Goal: Find specific page/section: Find specific page/section

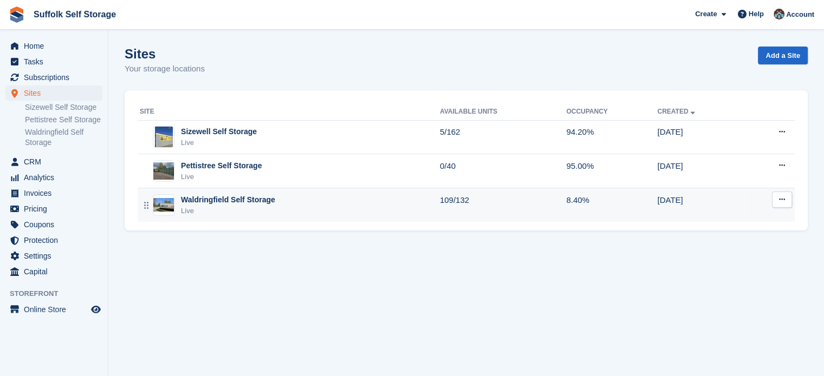
click at [207, 204] on div "Waldringfield Self Storage" at bounding box center [228, 199] width 94 height 11
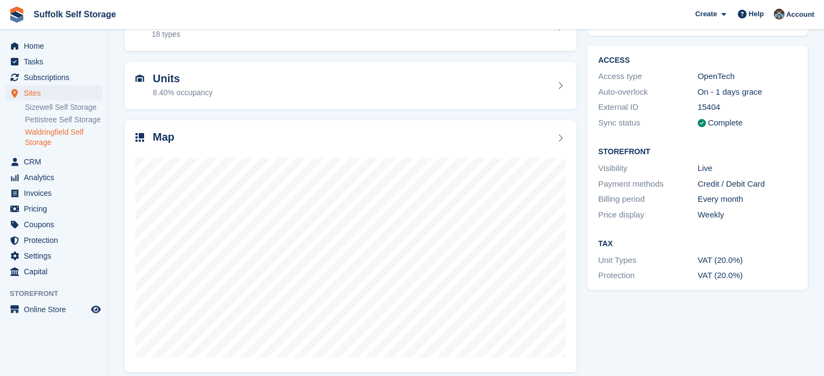
scroll to position [85, 0]
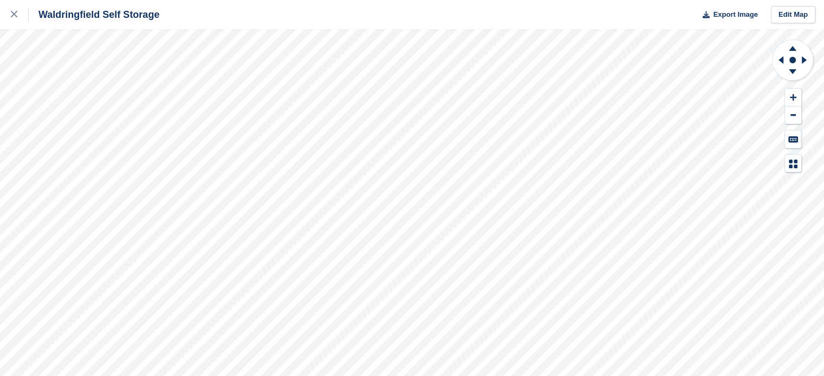
click at [109, 186] on div "Waldringfield Self Storage Export Image Edit Map" at bounding box center [412, 188] width 824 height 376
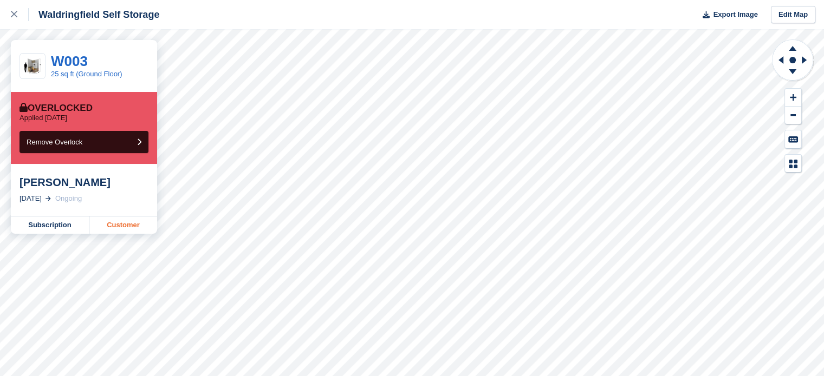
click at [116, 231] on link "Customer" at bounding box center [123, 225] width 68 height 17
